Goal: Information Seeking & Learning: Find contact information

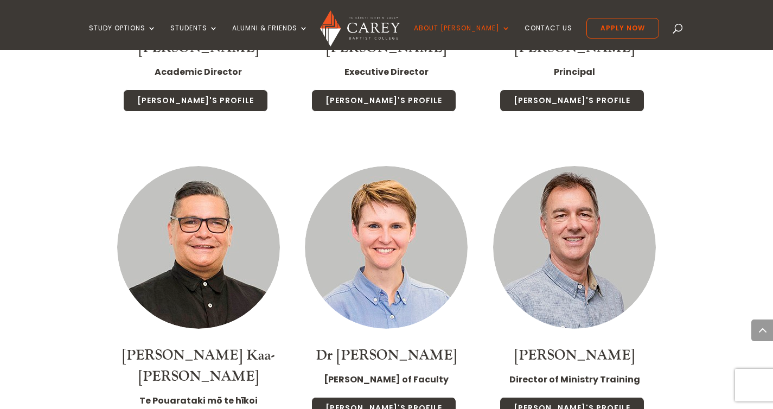
scroll to position [1474, 0]
click at [589, 346] on link "Dr Jonny Weir" at bounding box center [574, 354] width 120 height 18
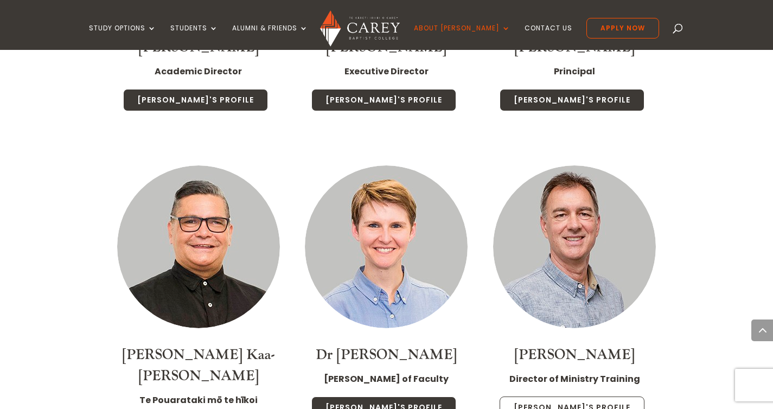
click at [585, 396] on link "Jonny's Profile" at bounding box center [571, 407] width 145 height 23
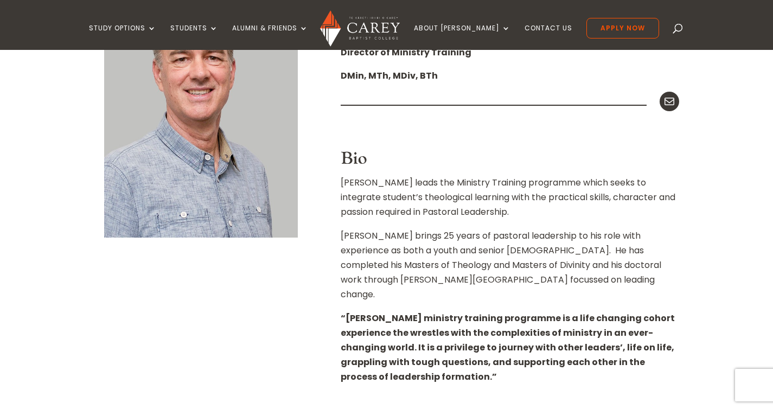
scroll to position [174, 0]
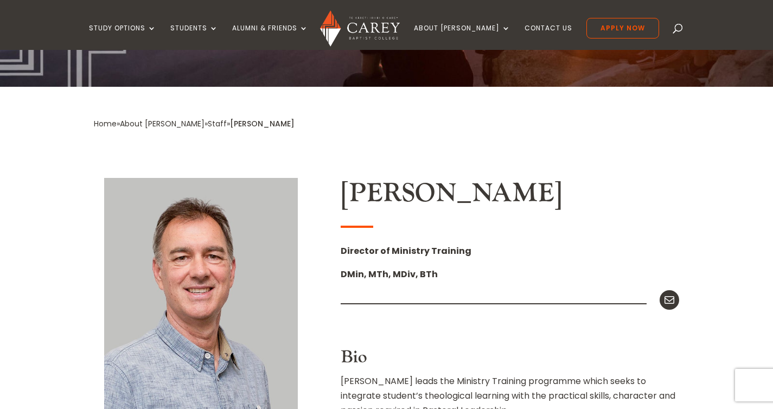
click at [453, 295] on p at bounding box center [510, 294] width 338 height 9
click at [447, 286] on p "DMin, MTh, MDiv, BTh" at bounding box center [510, 278] width 338 height 23
click at [435, 279] on p "DMin, MTh, MDiv, BTh" at bounding box center [510, 278] width 338 height 23
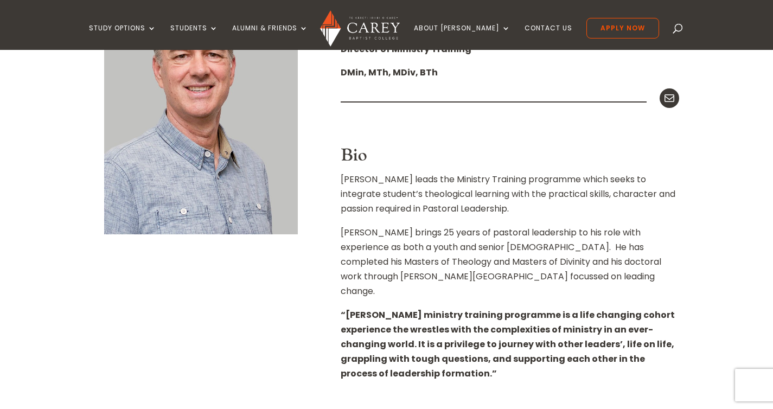
scroll to position [328, 0]
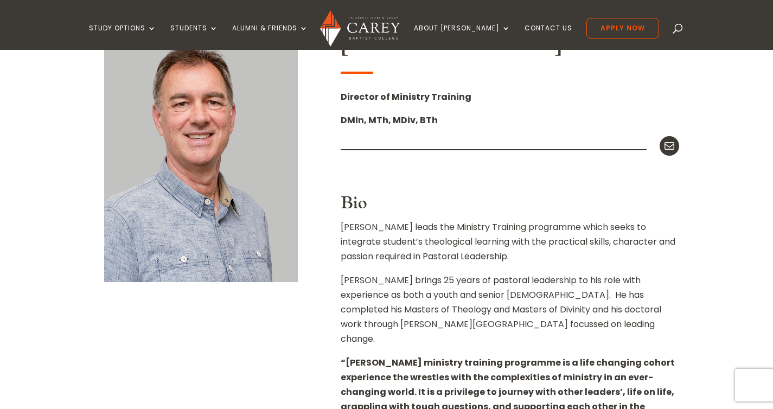
click at [419, 115] on strong "DMin, MTh, MDiv, BTh" at bounding box center [389, 120] width 97 height 12
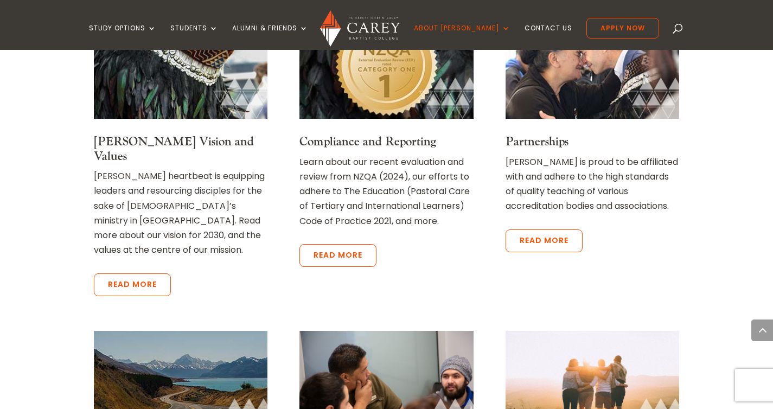
scroll to position [2460, 0]
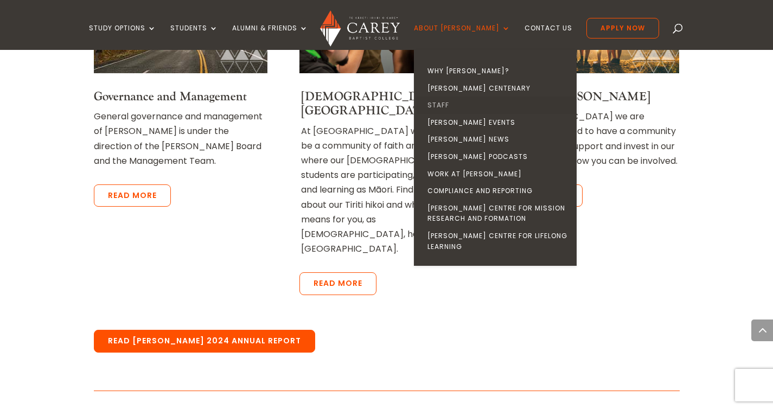
click at [460, 104] on link "Staff" at bounding box center [497, 105] width 163 height 17
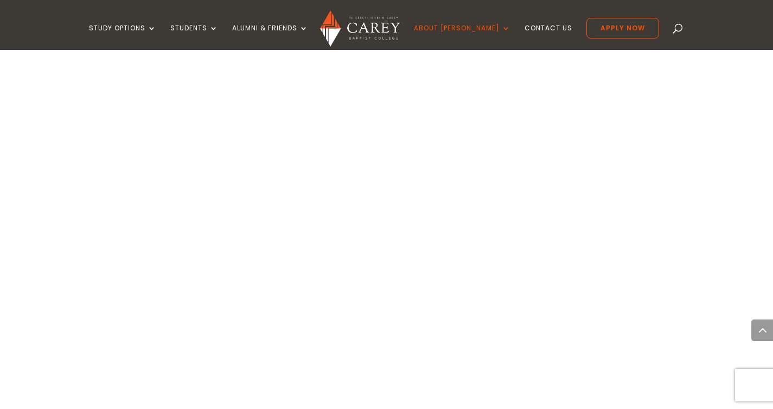
scroll to position [1653, 0]
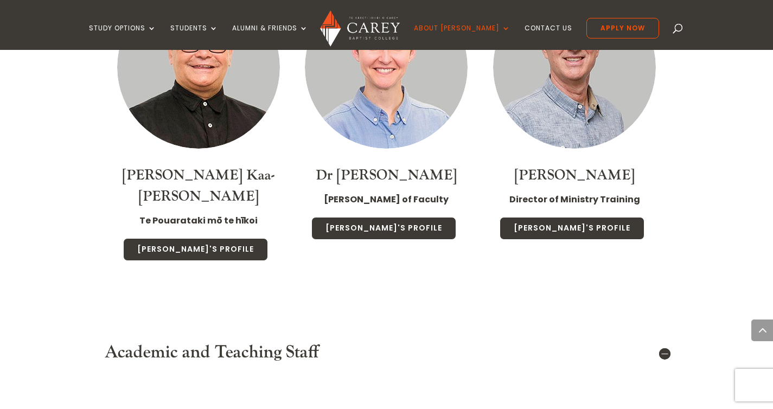
click at [576, 113] on img at bounding box center [574, 67] width 163 height 163
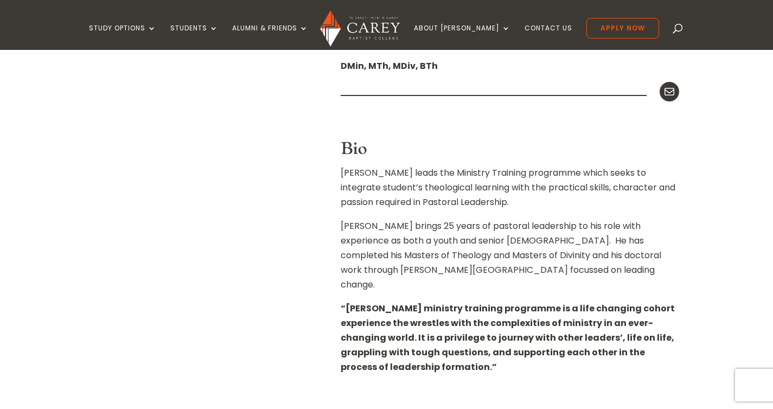
drag, startPoint x: 416, startPoint y: 255, endPoint x: 459, endPoint y: 259, distance: 43.0
click at [476, 254] on p "[PERSON_NAME] brings 25 years of pastoral leadership to his role with experienc…" at bounding box center [510, 260] width 338 height 82
click at [477, 258] on p "[PERSON_NAME] brings 25 years of pastoral leadership to his role with experienc…" at bounding box center [510, 260] width 338 height 82
click at [459, 259] on p "[PERSON_NAME] brings 25 years of pastoral leadership to his role with experienc…" at bounding box center [510, 260] width 338 height 82
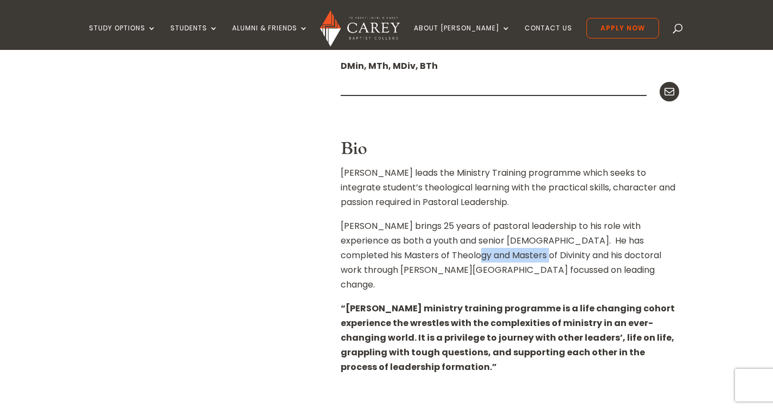
scroll to position [394, 0]
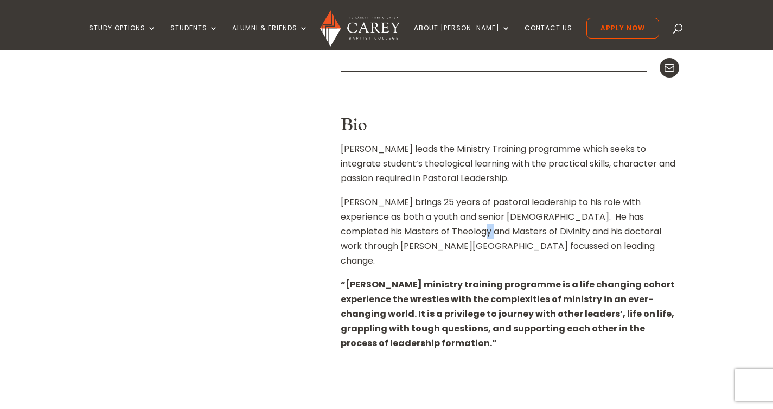
drag, startPoint x: 427, startPoint y: 232, endPoint x: 550, endPoint y: 233, distance: 123.1
click at [482, 232] on p "[PERSON_NAME] brings 25 years of pastoral leadership to his role with experienc…" at bounding box center [510, 236] width 338 height 82
drag, startPoint x: 575, startPoint y: 233, endPoint x: 450, endPoint y: 238, distance: 124.8
click at [463, 238] on p "[PERSON_NAME] brings 25 years of pastoral leadership to his role with experienc…" at bounding box center [510, 236] width 338 height 82
click at [444, 238] on p "[PERSON_NAME] brings 25 years of pastoral leadership to his role with experienc…" at bounding box center [510, 236] width 338 height 82
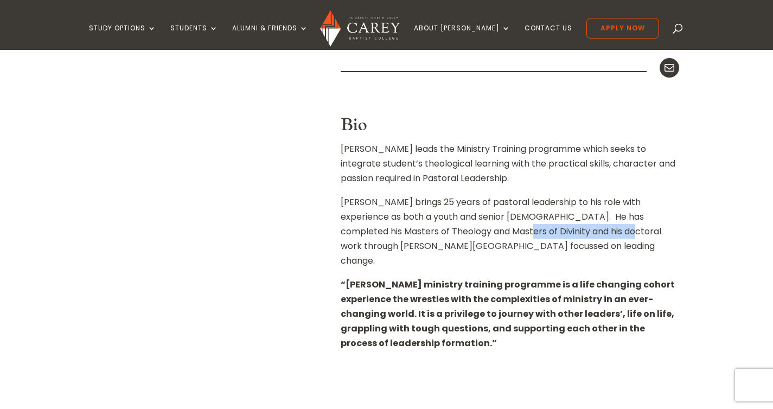
click at [462, 246] on p "[PERSON_NAME] brings 25 years of pastoral leadership to his role with experienc…" at bounding box center [510, 236] width 338 height 82
drag, startPoint x: 452, startPoint y: 248, endPoint x: 431, endPoint y: 249, distance: 21.2
click at [444, 248] on p "[PERSON_NAME] brings 25 years of pastoral leadership to his role with experienc…" at bounding box center [510, 236] width 338 height 82
click at [428, 249] on p "[PERSON_NAME] brings 25 years of pastoral leadership to his role with experienc…" at bounding box center [510, 236] width 338 height 82
drag, startPoint x: 428, startPoint y: 248, endPoint x: 484, endPoint y: 246, distance: 55.9
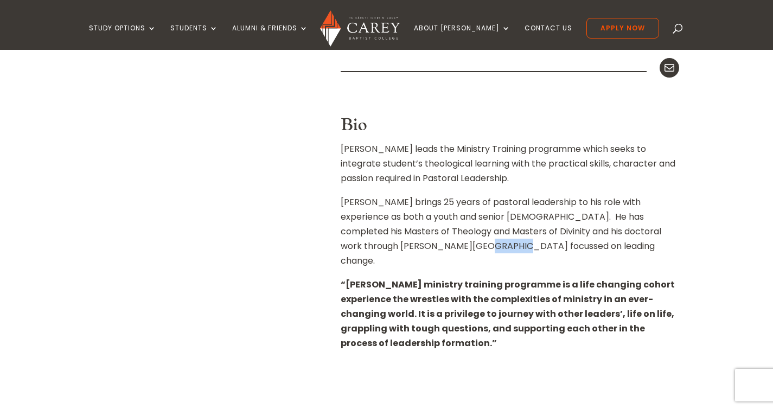
click at [468, 246] on p "[PERSON_NAME] brings 25 years of pastoral leadership to his role with experienc…" at bounding box center [510, 236] width 338 height 82
drag, startPoint x: 484, startPoint y: 247, endPoint x: 444, endPoint y: 247, distance: 39.6
click at [445, 247] on p "[PERSON_NAME] brings 25 years of pastoral leadership to his role with experienc…" at bounding box center [510, 236] width 338 height 82
click at [440, 247] on p "[PERSON_NAME] brings 25 years of pastoral leadership to his role with experienc…" at bounding box center [510, 236] width 338 height 82
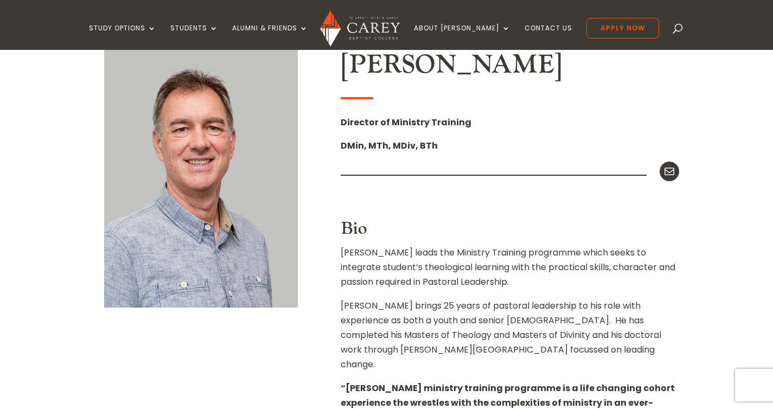
scroll to position [204, 0]
